Goal: Information Seeking & Learning: Learn about a topic

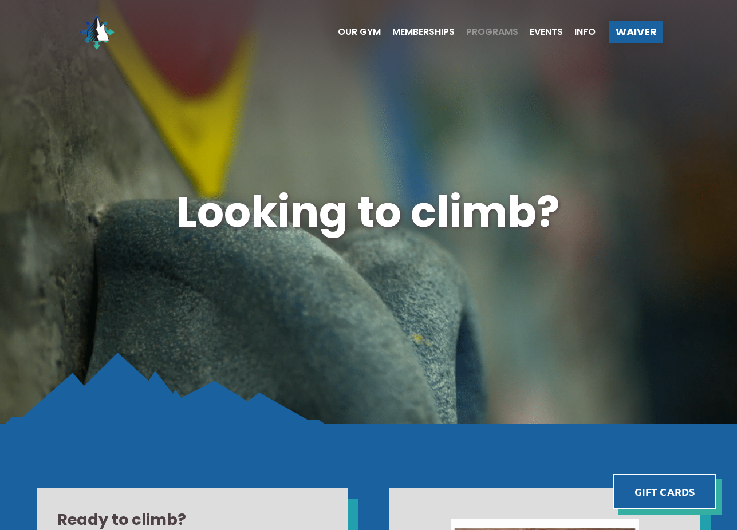
click at [485, 33] on span "Programs" at bounding box center [492, 31] width 52 height 9
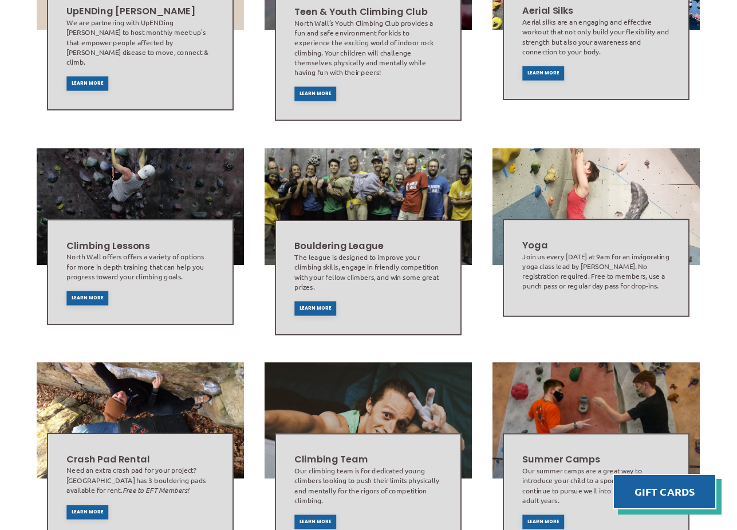
scroll to position [545, 0]
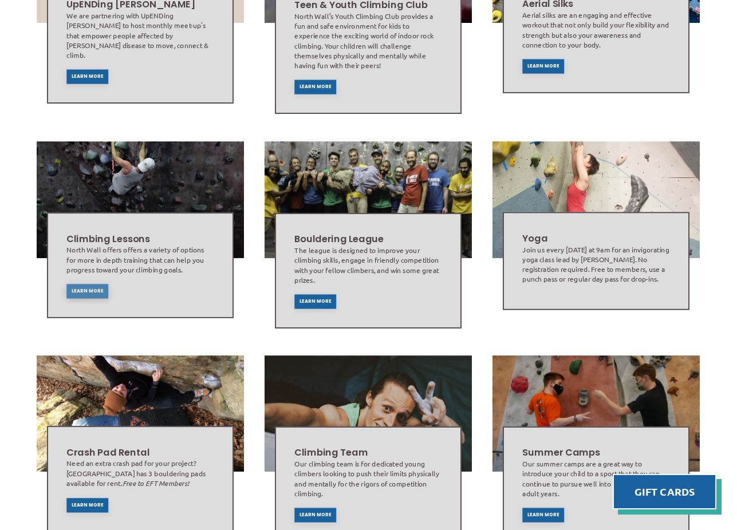
click at [85, 289] on span "Learn More" at bounding box center [88, 291] width 32 height 5
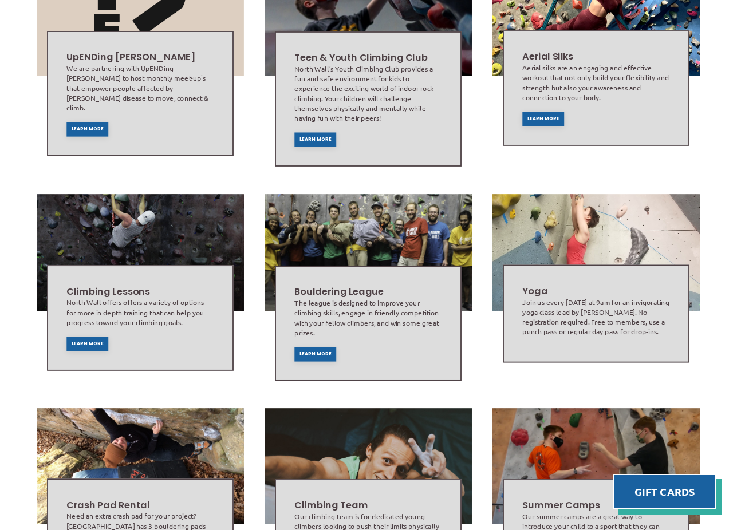
scroll to position [497, 0]
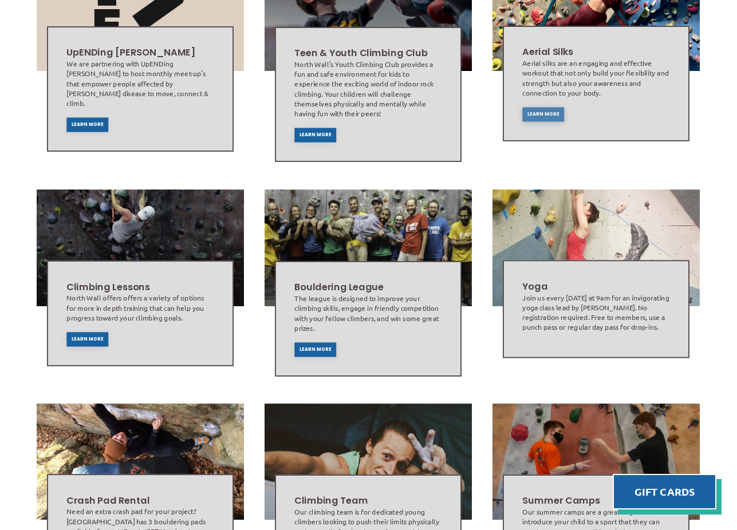
click at [536, 112] on span "Learn More" at bounding box center [543, 114] width 32 height 5
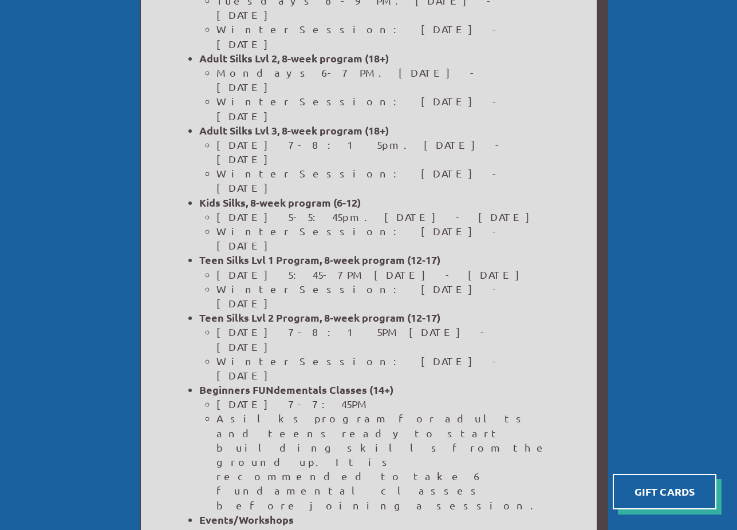
scroll to position [647, 0]
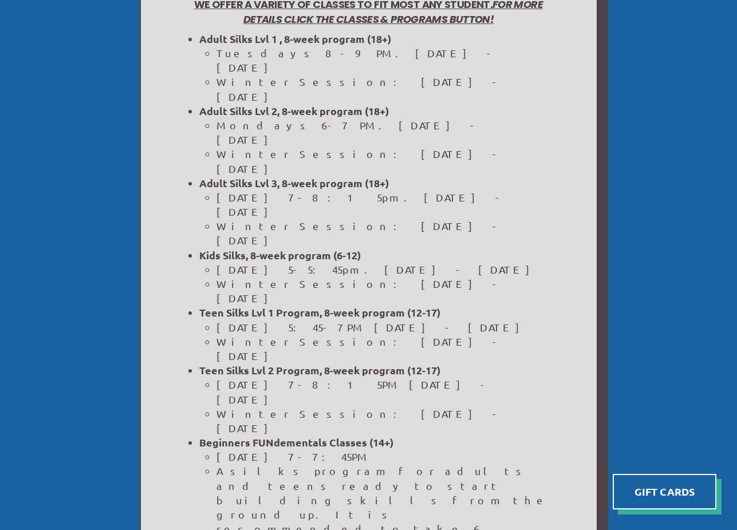
scroll to position [604, 0]
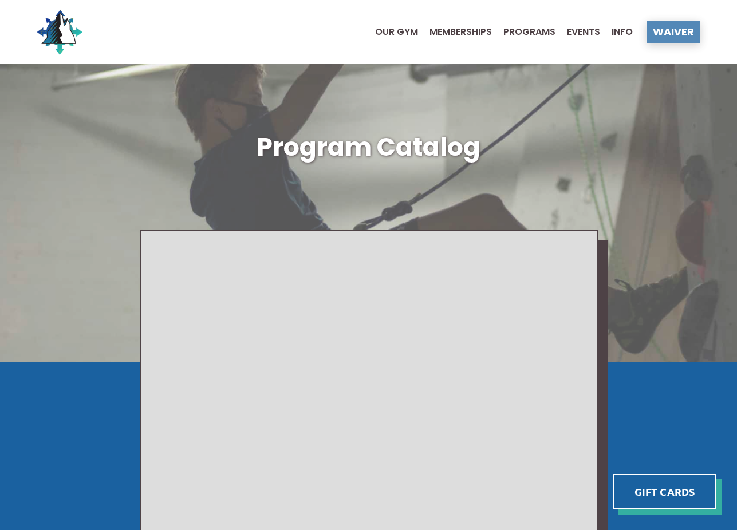
click at [670, 34] on span "Waiver" at bounding box center [672, 32] width 41 height 10
click at [457, 34] on span "Memberships" at bounding box center [460, 31] width 62 height 9
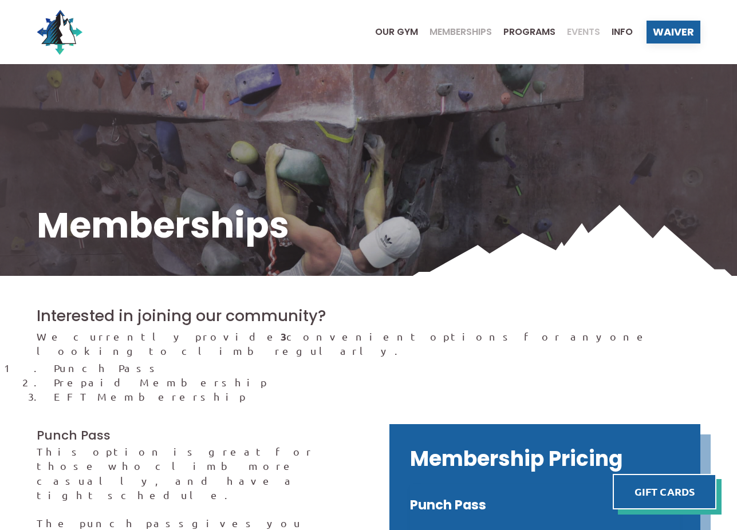
click at [577, 35] on span "Events" at bounding box center [583, 31] width 33 height 9
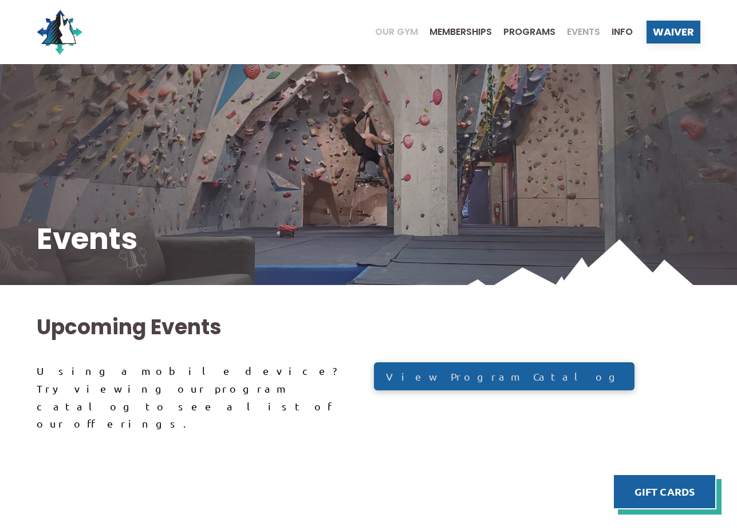
click at [399, 32] on span "Our Gym" at bounding box center [396, 31] width 43 height 9
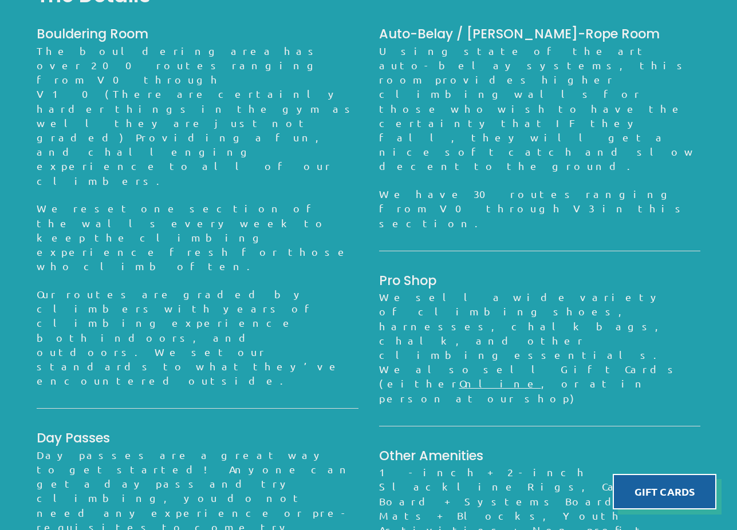
scroll to position [1033, 0]
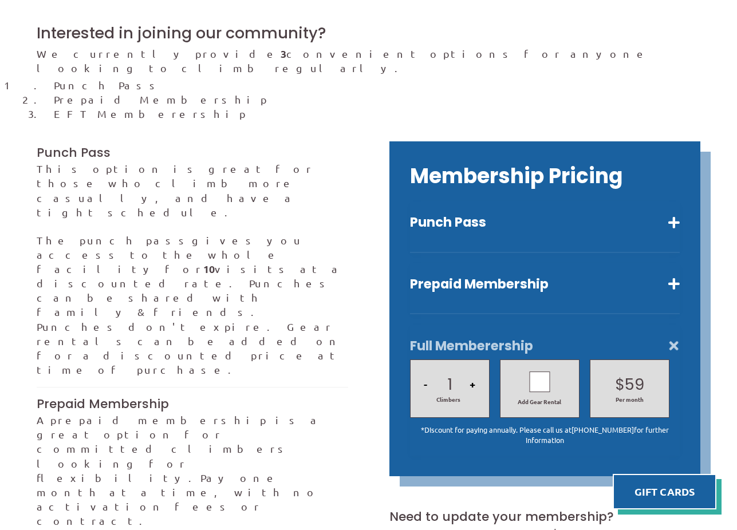
scroll to position [270, 0]
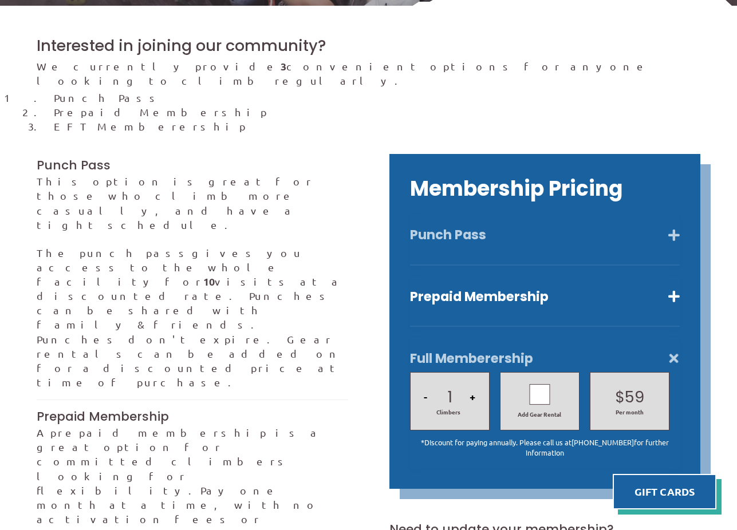
click at [675, 227] on button "Punch Pass" at bounding box center [545, 235] width 270 height 17
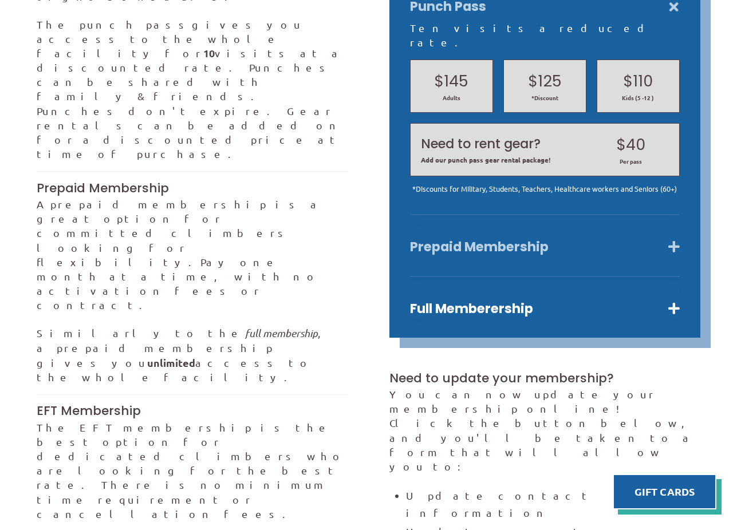
scroll to position [500, 0]
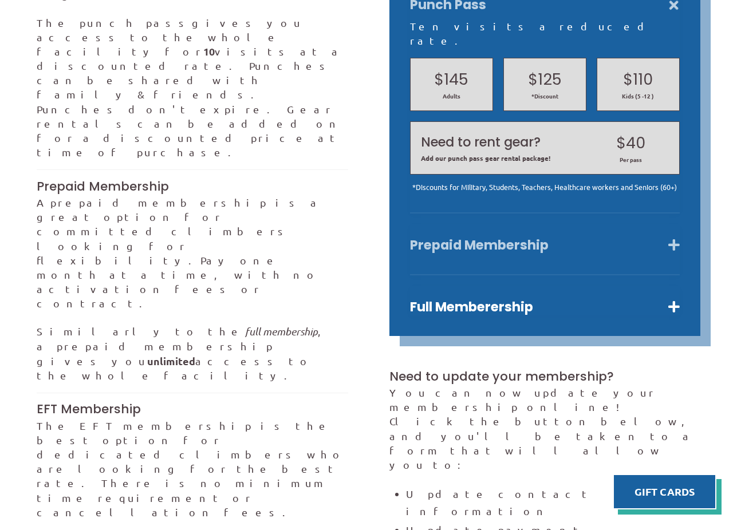
click at [674, 237] on button "Prepaid Membership" at bounding box center [545, 245] width 270 height 17
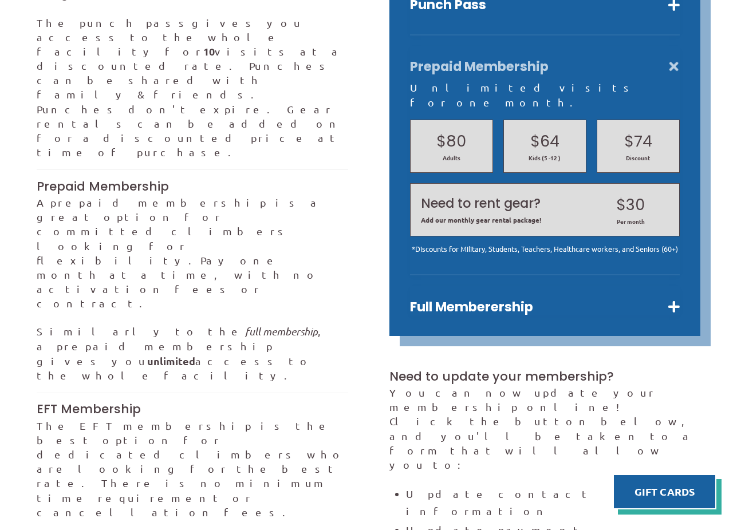
click at [671, 58] on button "Prepaid Membership" at bounding box center [545, 66] width 270 height 17
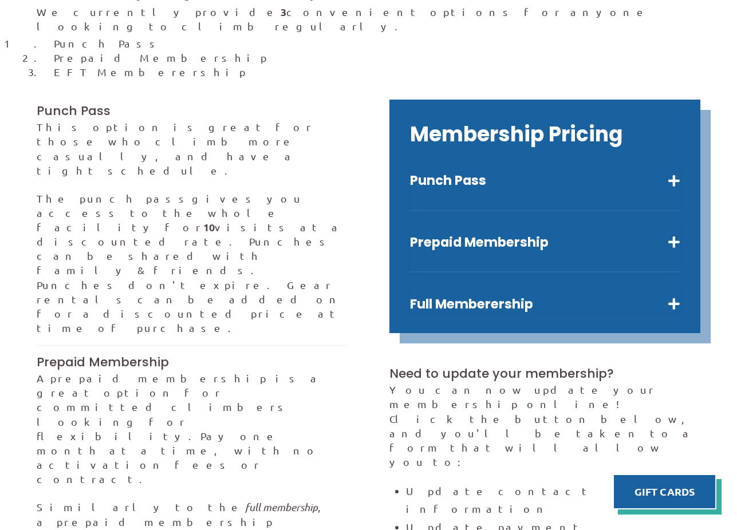
scroll to position [318, 0]
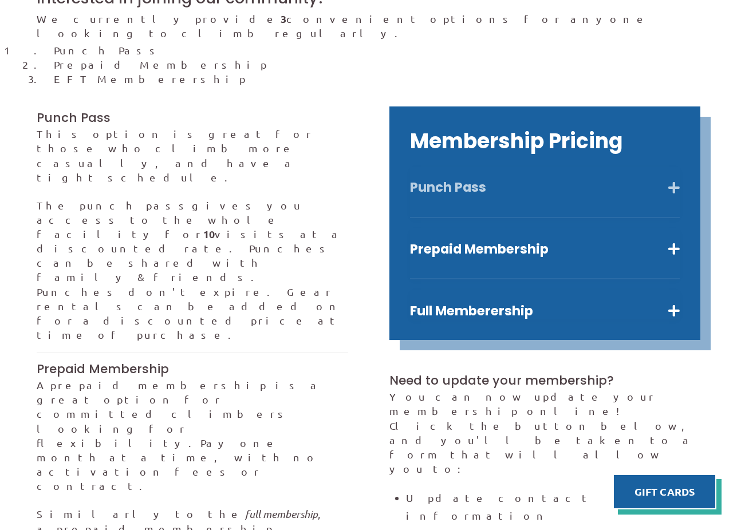
click at [674, 179] on button "Punch Pass" at bounding box center [545, 187] width 270 height 17
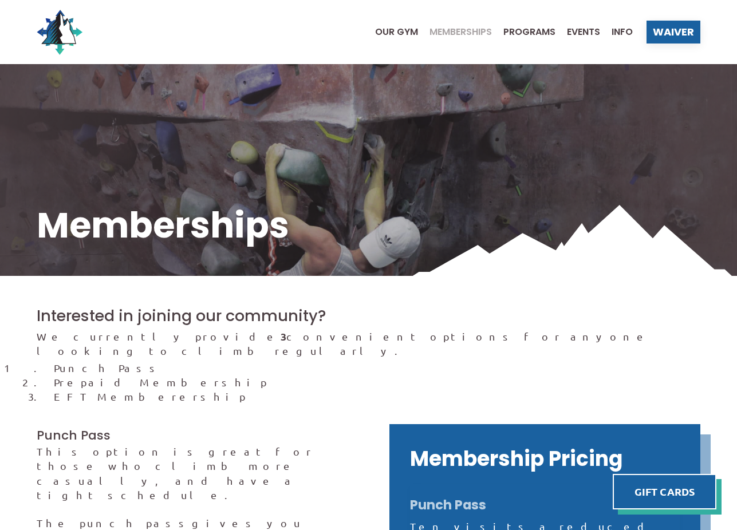
scroll to position [0, 0]
click at [525, 27] on span "Programs" at bounding box center [529, 31] width 52 height 9
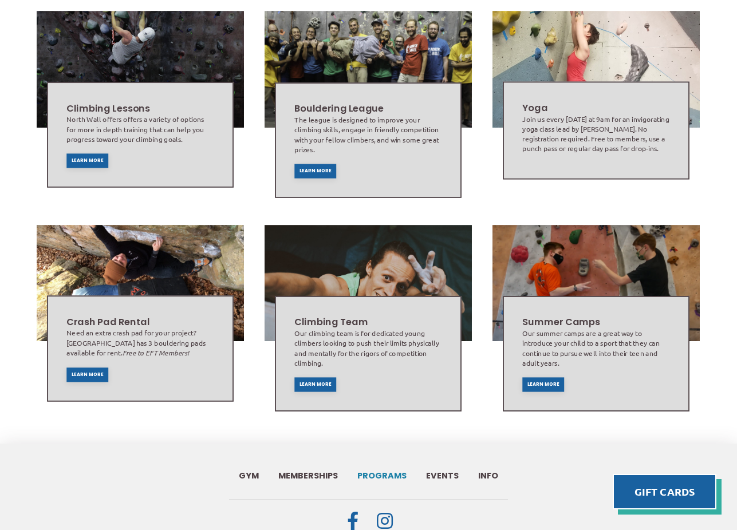
scroll to position [679, 0]
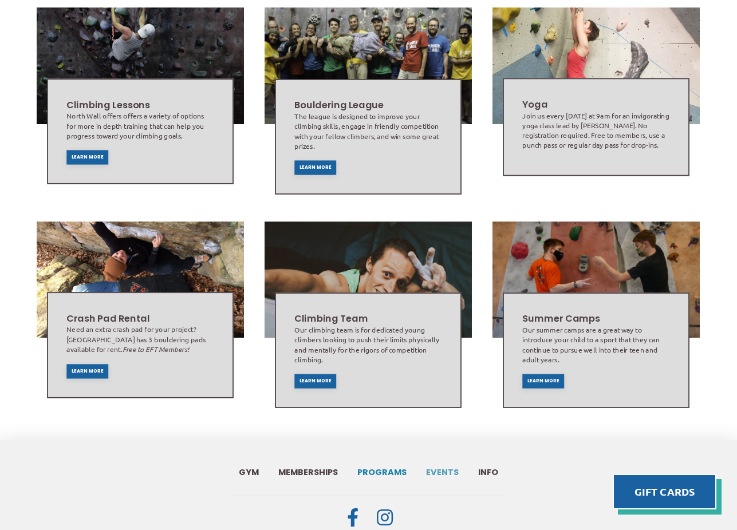
click at [440, 468] on span "Events" at bounding box center [442, 472] width 33 height 8
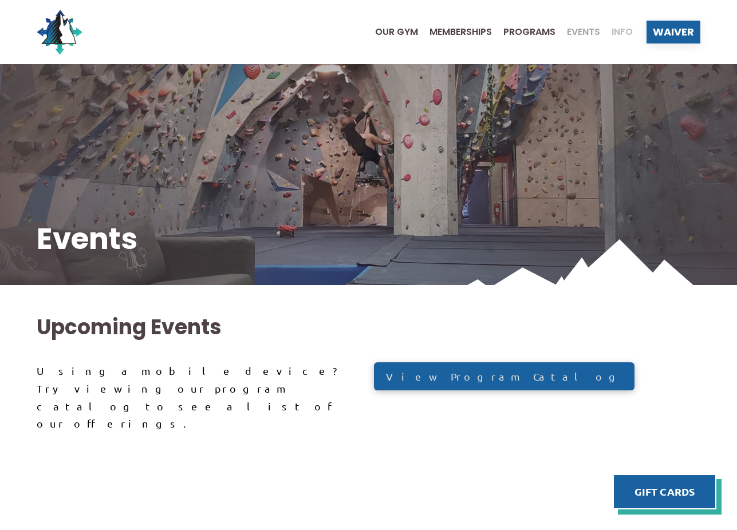
click at [620, 36] on span "Info" at bounding box center [621, 31] width 21 height 9
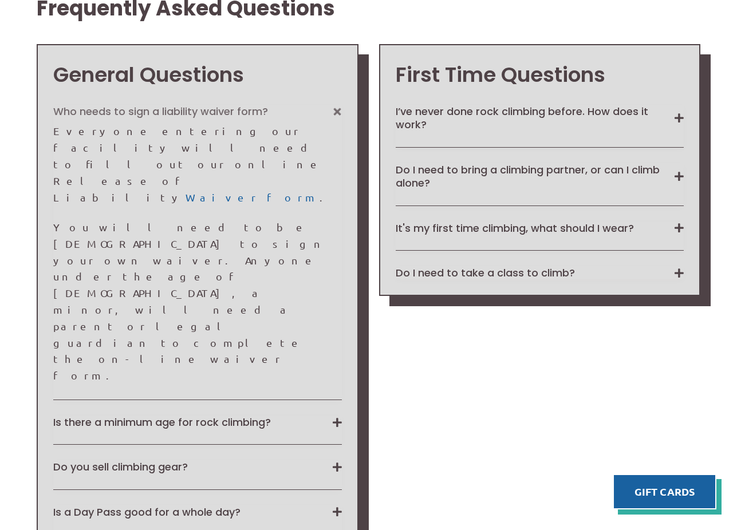
scroll to position [956, 0]
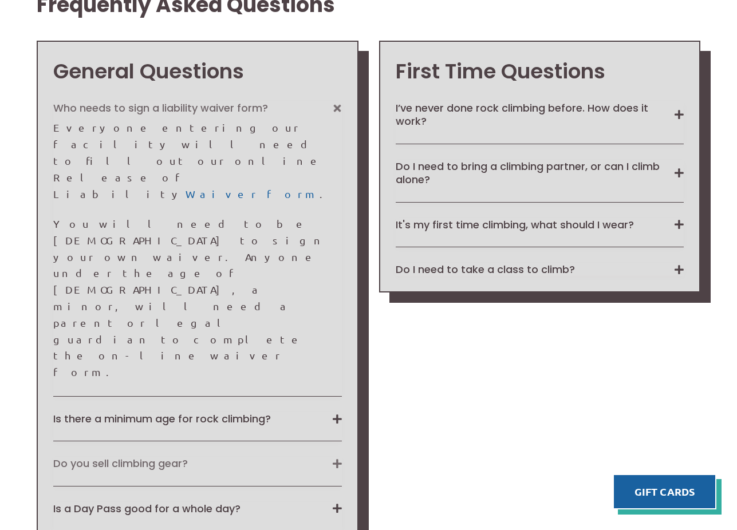
click at [334, 457] on button "Do you sell climbing gear?" at bounding box center [197, 463] width 288 height 13
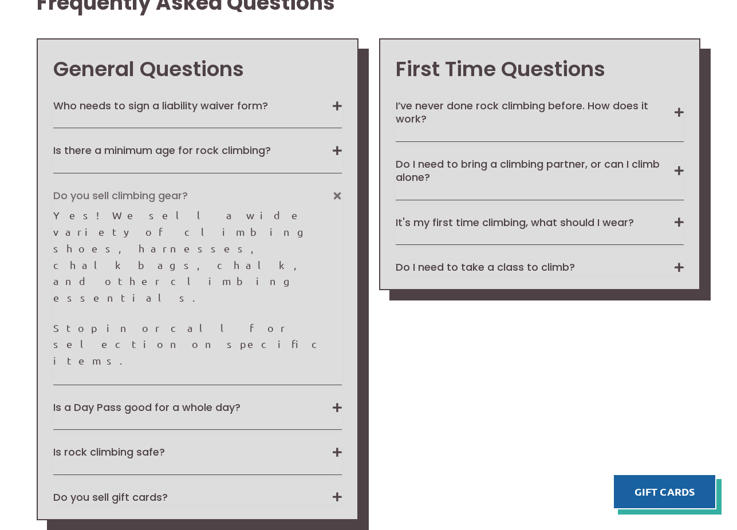
scroll to position [956, 0]
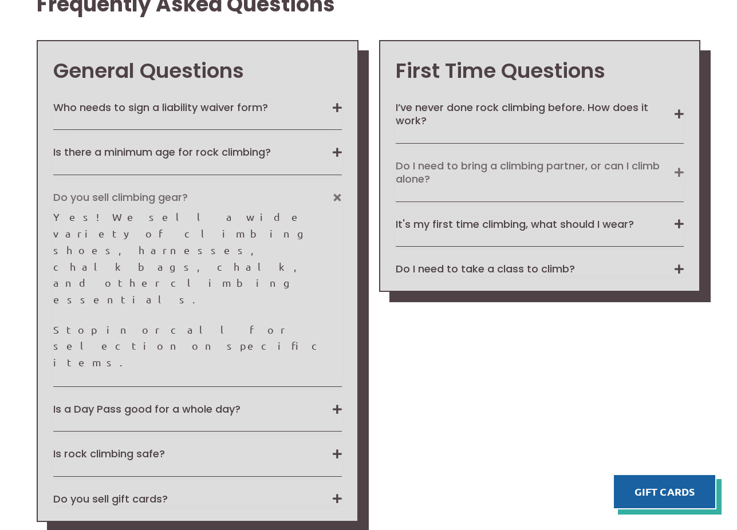
click at [675, 167] on button "Do I need to bring a climbing partner, or can I climb alone?" at bounding box center [539, 172] width 288 height 27
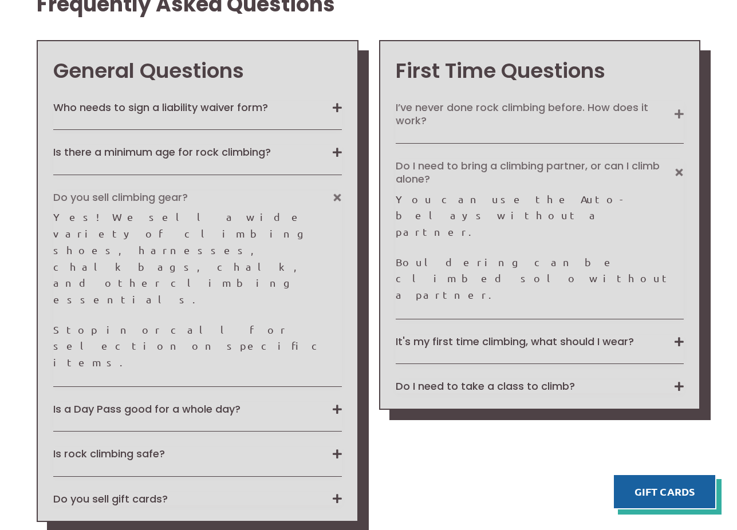
click at [682, 109] on button "I’ve never done rock climbing before. How does it work?" at bounding box center [539, 114] width 288 height 27
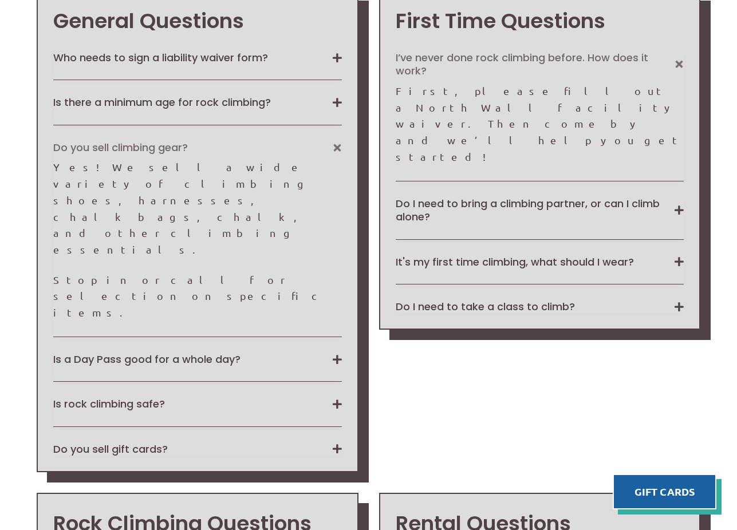
scroll to position [1010, 0]
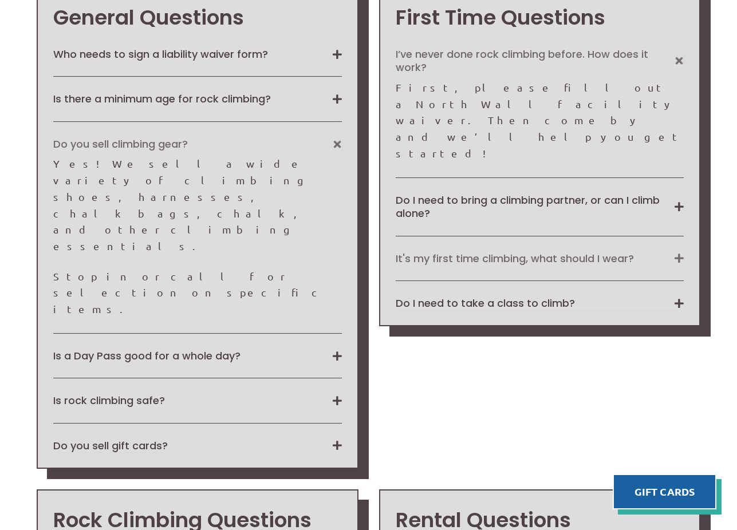
click at [679, 252] on button "It's my first time climbing, what should I wear?" at bounding box center [539, 258] width 288 height 13
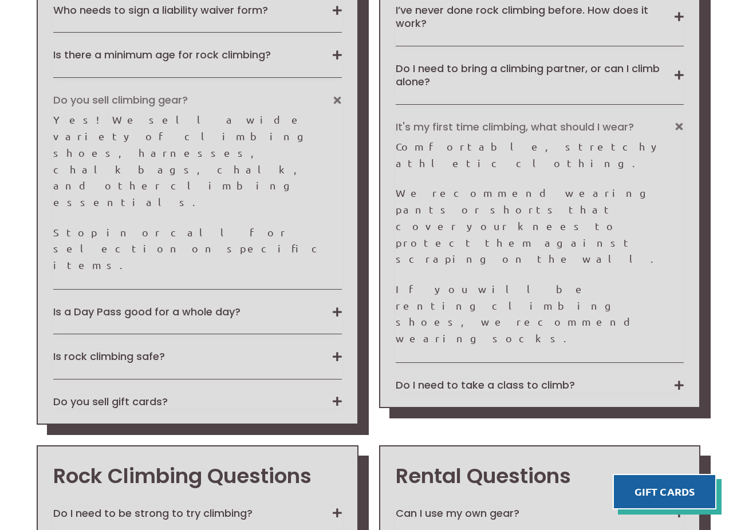
scroll to position [1063, 0]
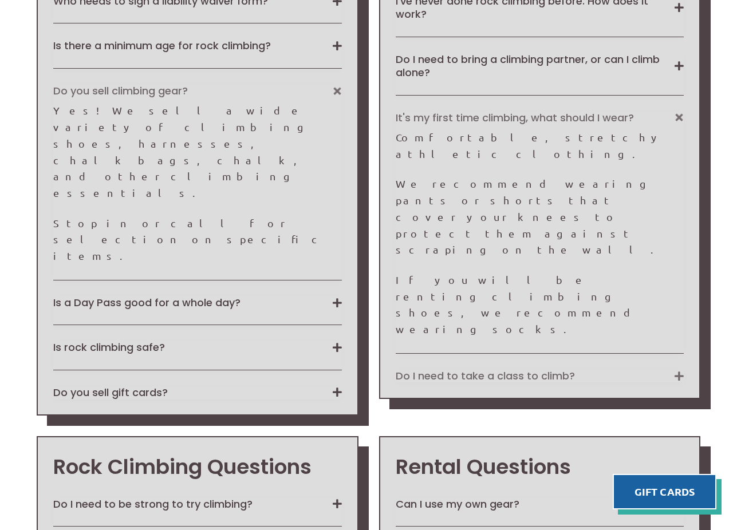
click at [677, 369] on button "Do I need to take a class to climb?" at bounding box center [539, 375] width 288 height 13
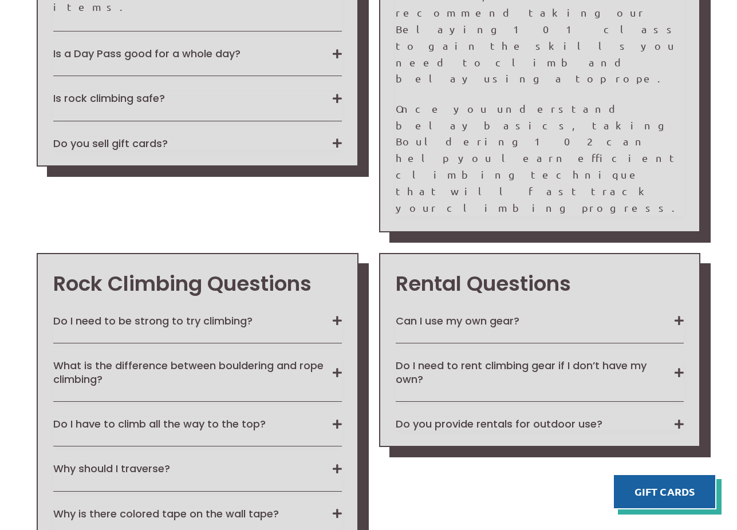
scroll to position [1315, 0]
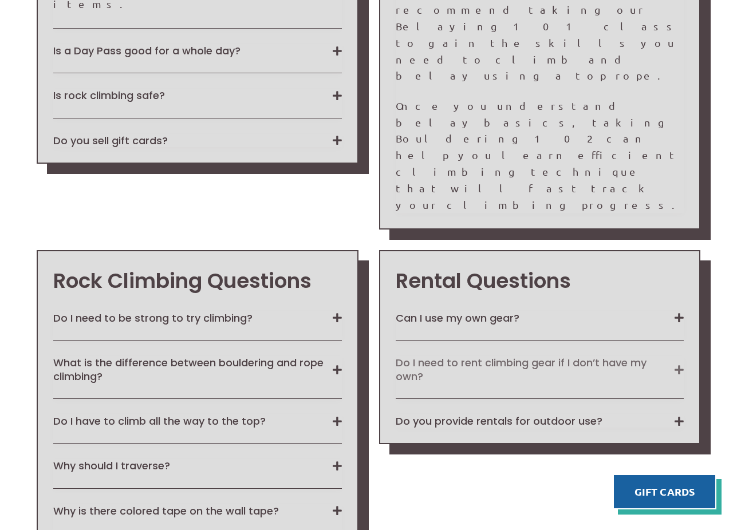
click at [678, 356] on button "Do I need to rent climbing gear if I don’t have my own?" at bounding box center [539, 369] width 288 height 27
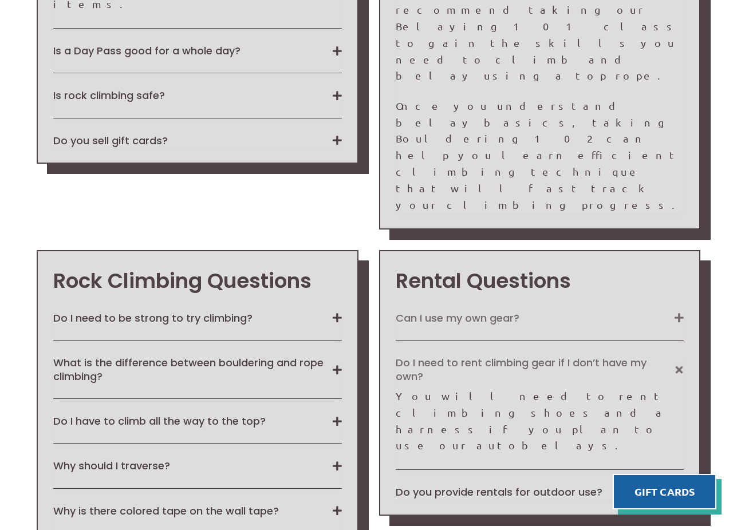
click at [676, 311] on button "Can I use my own gear?" at bounding box center [539, 317] width 288 height 13
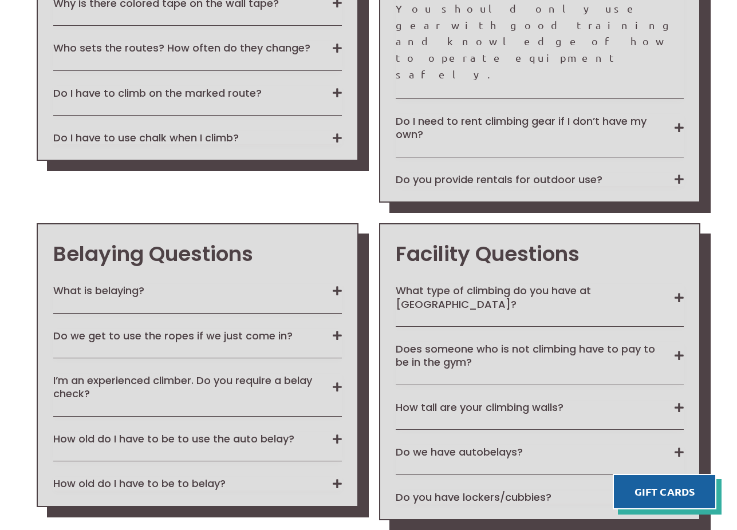
scroll to position [1822, 0]
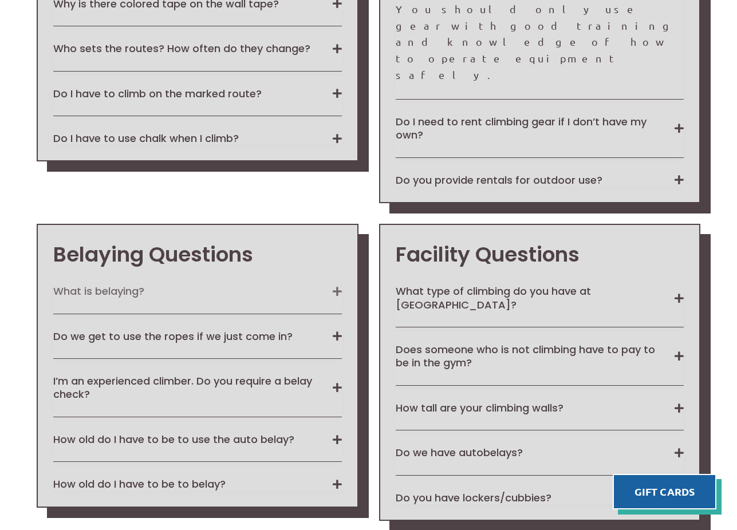
click at [335, 284] on button "What is belaying?" at bounding box center [197, 290] width 288 height 13
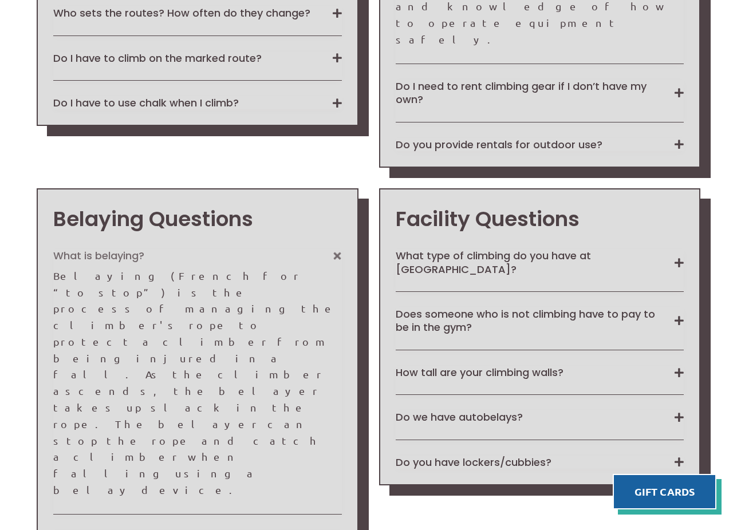
scroll to position [1863, 0]
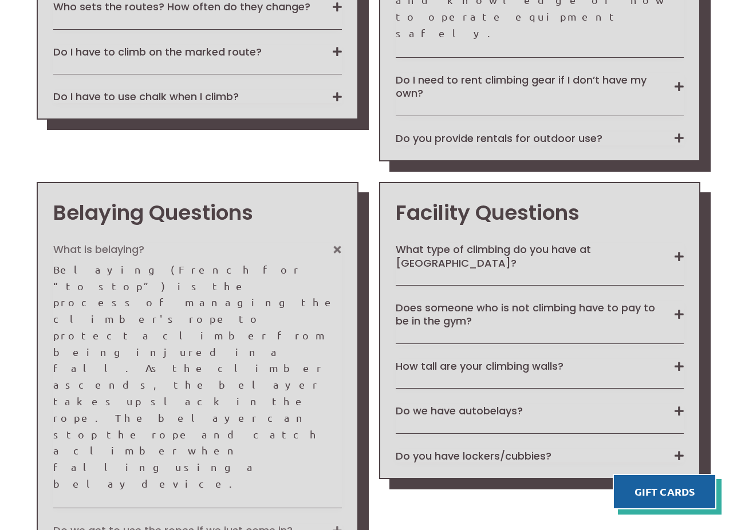
click at [337, 524] on button "Do we get to use the ropes if we just come in?" at bounding box center [197, 530] width 288 height 13
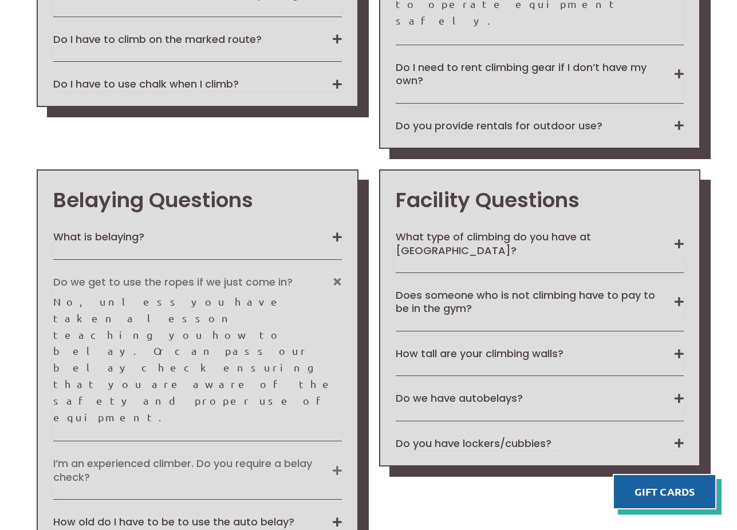
scroll to position [1875, 0]
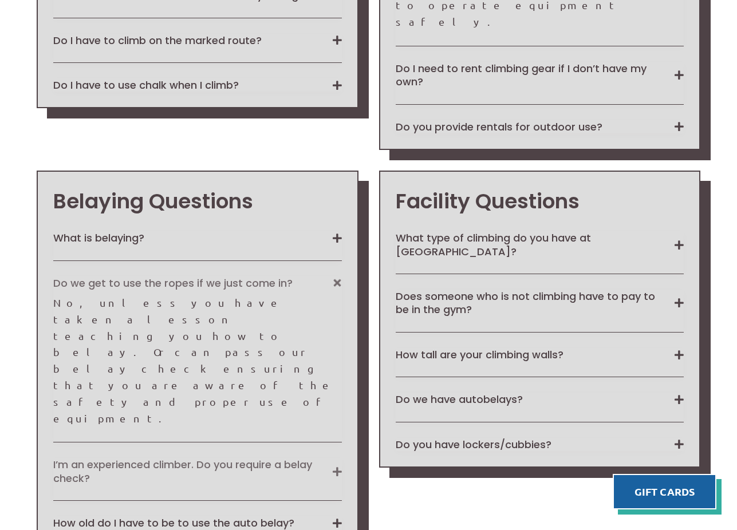
click at [335, 458] on button "I’m an experienced climber. Do you require a belay check?" at bounding box center [197, 471] width 288 height 27
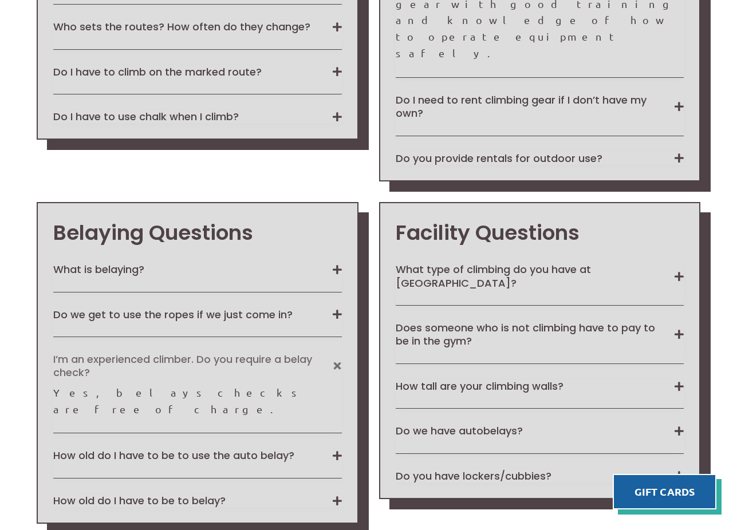
scroll to position [1843, 0]
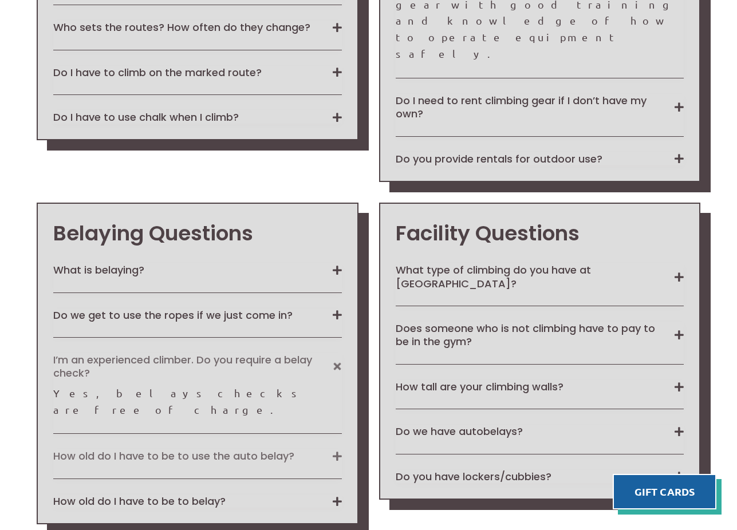
click at [332, 449] on button "How old do I have to be to use the auto belay?" at bounding box center [197, 455] width 288 height 13
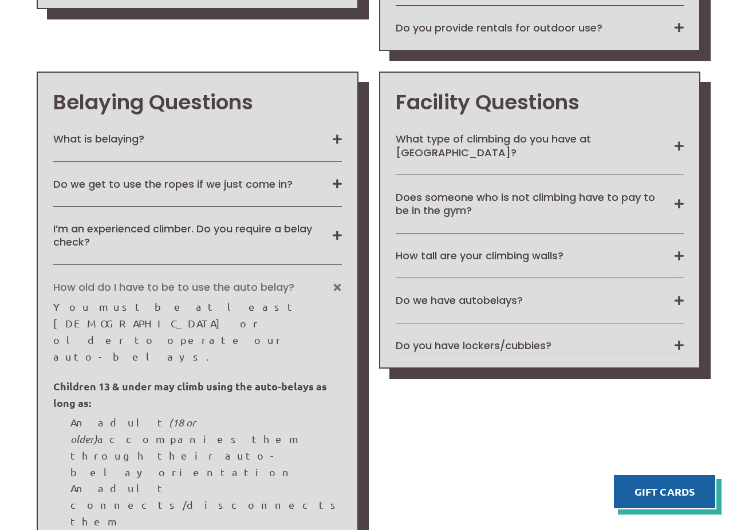
scroll to position [1973, 0]
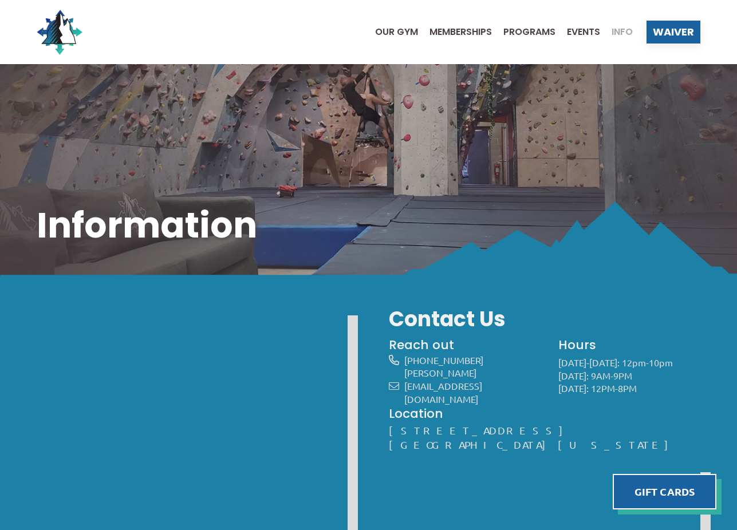
scroll to position [0, 0]
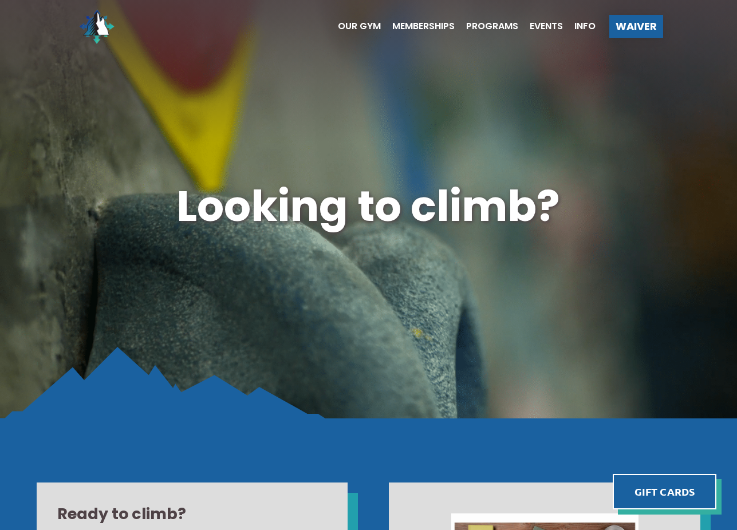
scroll to position [10, 0]
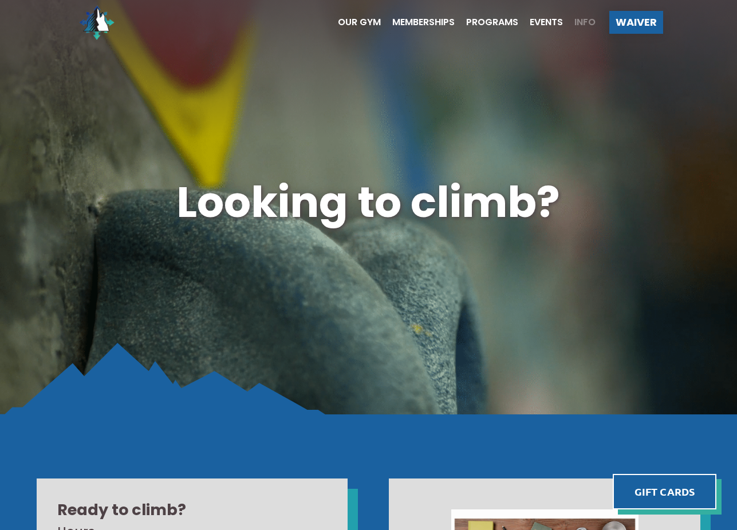
click at [575, 23] on span "Info" at bounding box center [584, 22] width 21 height 9
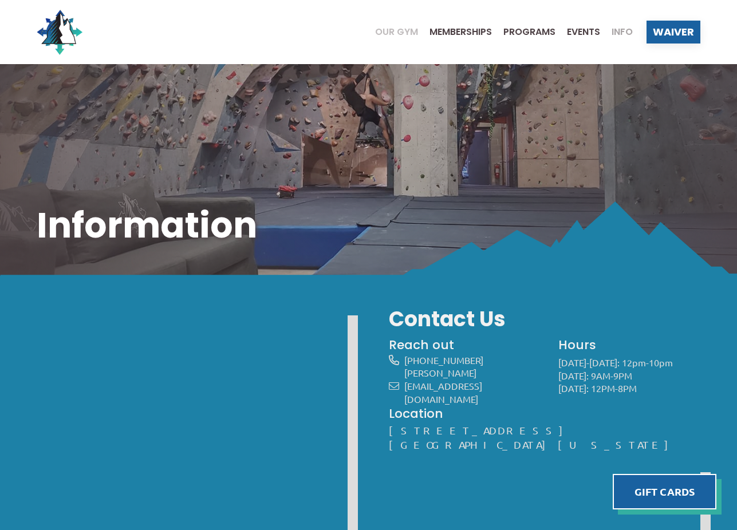
click at [399, 28] on span "Our Gym" at bounding box center [396, 31] width 43 height 9
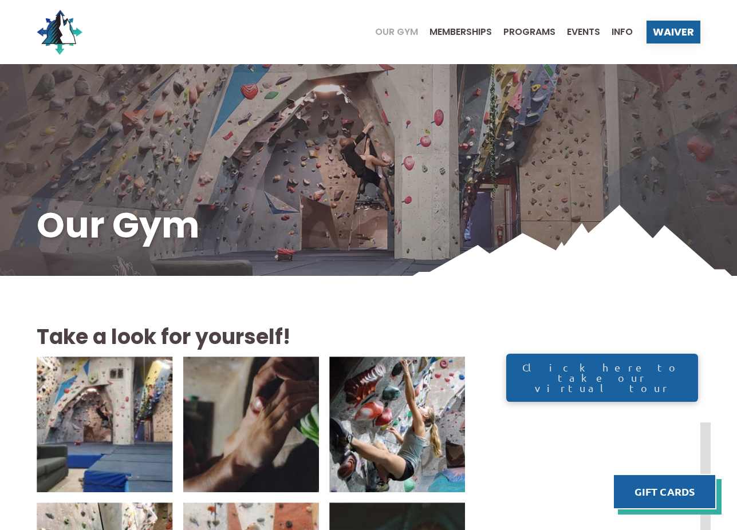
click at [576, 25] on ul "Our Gym Memberships Programs Events Info" at bounding box center [497, 32] width 269 height 46
click at [543, 28] on span "Programs" at bounding box center [529, 31] width 52 height 9
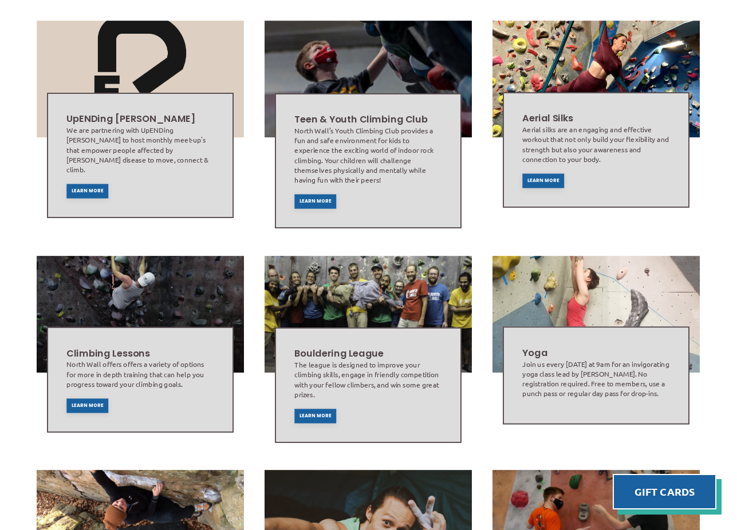
scroll to position [432, 0]
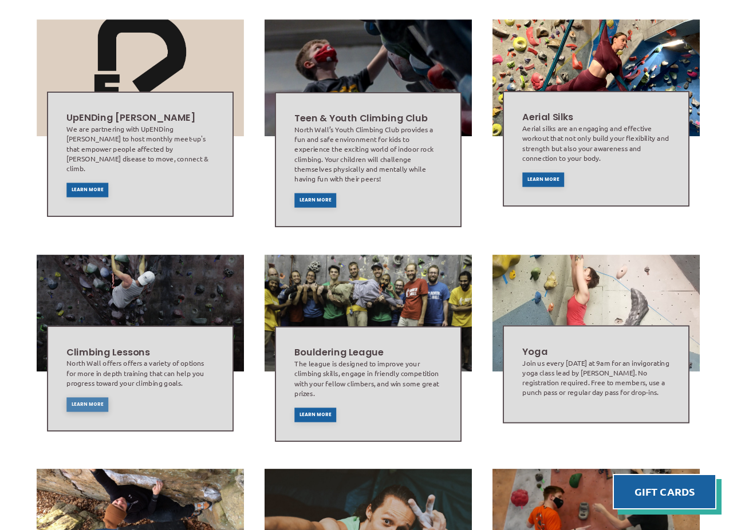
click at [84, 397] on div "Learn More" at bounding box center [88, 404] width 42 height 14
